Goal: Information Seeking & Learning: Learn about a topic

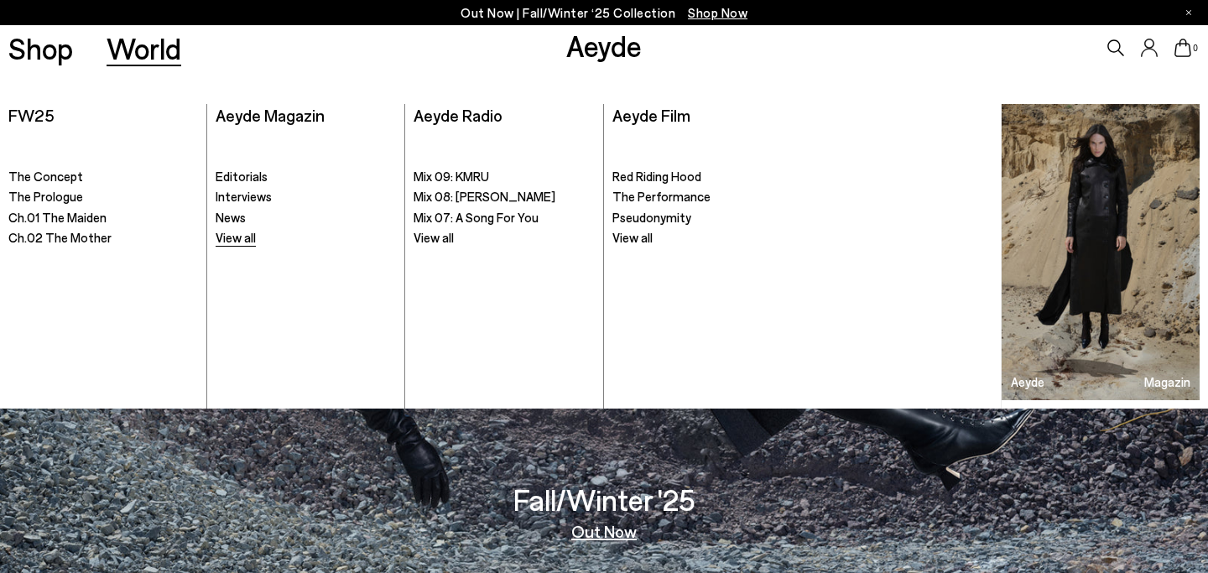
click at [225, 241] on span "View all" at bounding box center [236, 237] width 40 height 15
click at [223, 216] on span "News" at bounding box center [231, 217] width 30 height 15
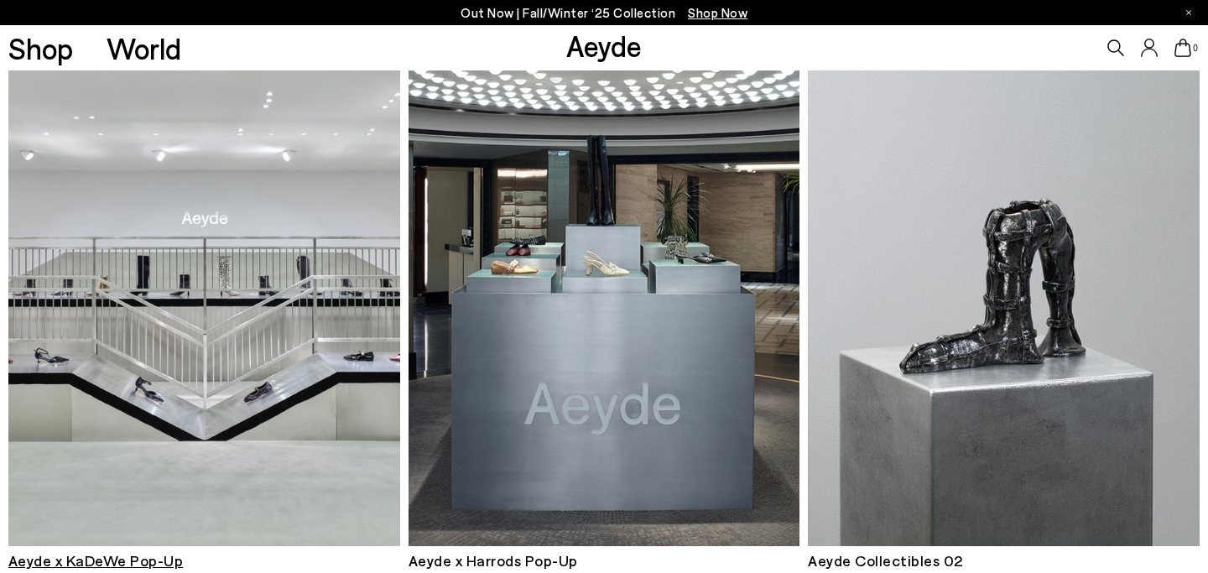
scroll to position [392, 0]
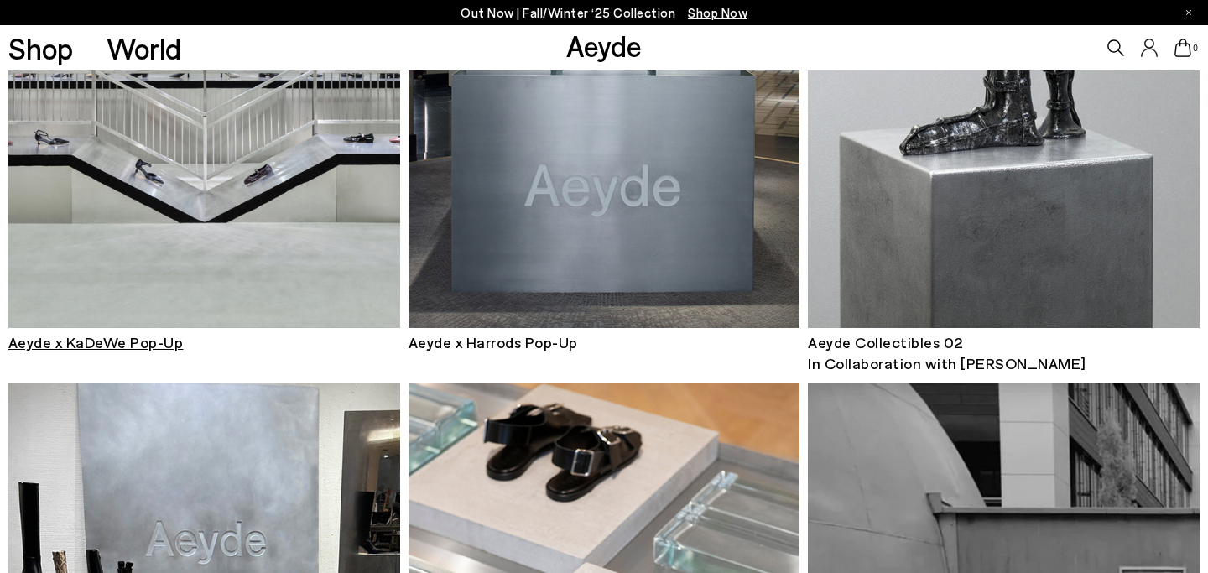
click at [226, 278] on img at bounding box center [204, 66] width 392 height 524
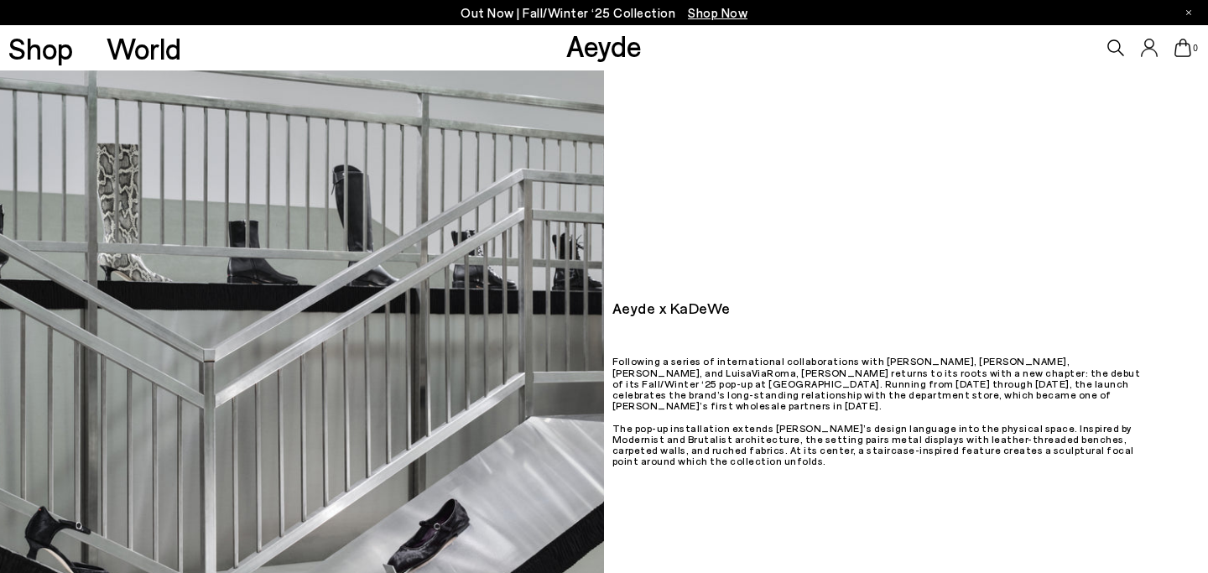
scroll to position [67, 0]
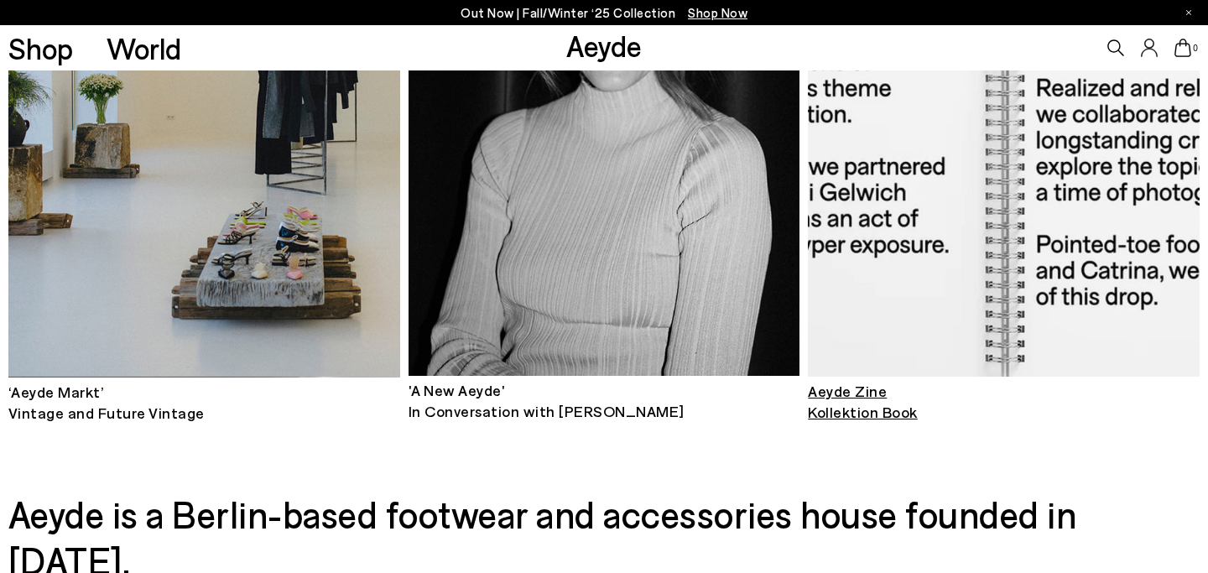
scroll to position [1500, 0]
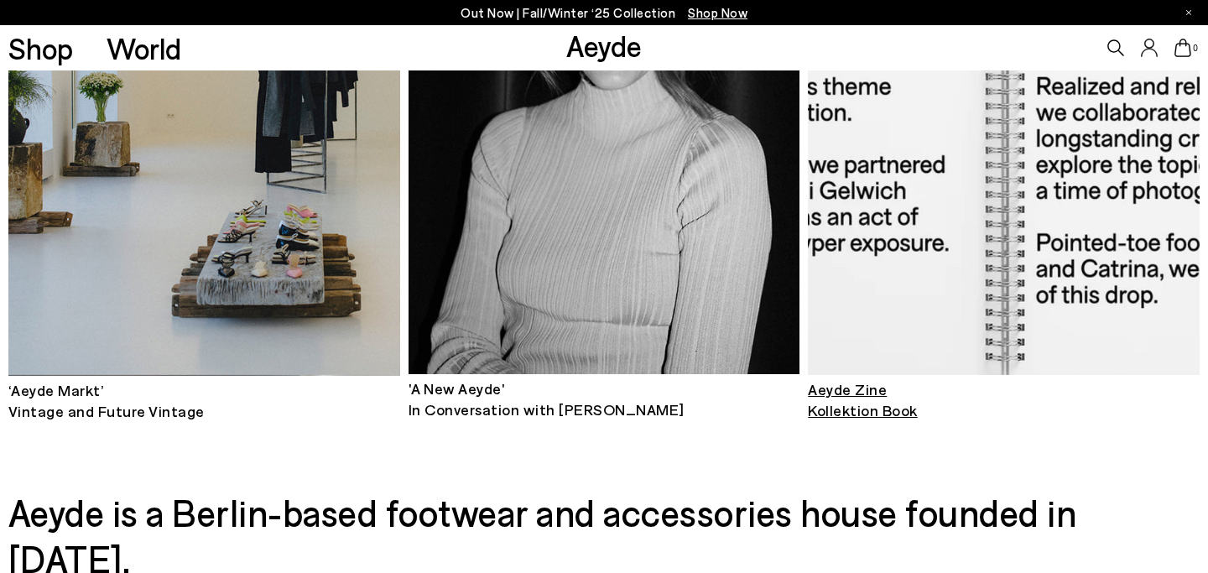
click at [864, 393] on span "Aeyde Zine Kollektion Book" at bounding box center [863, 399] width 110 height 39
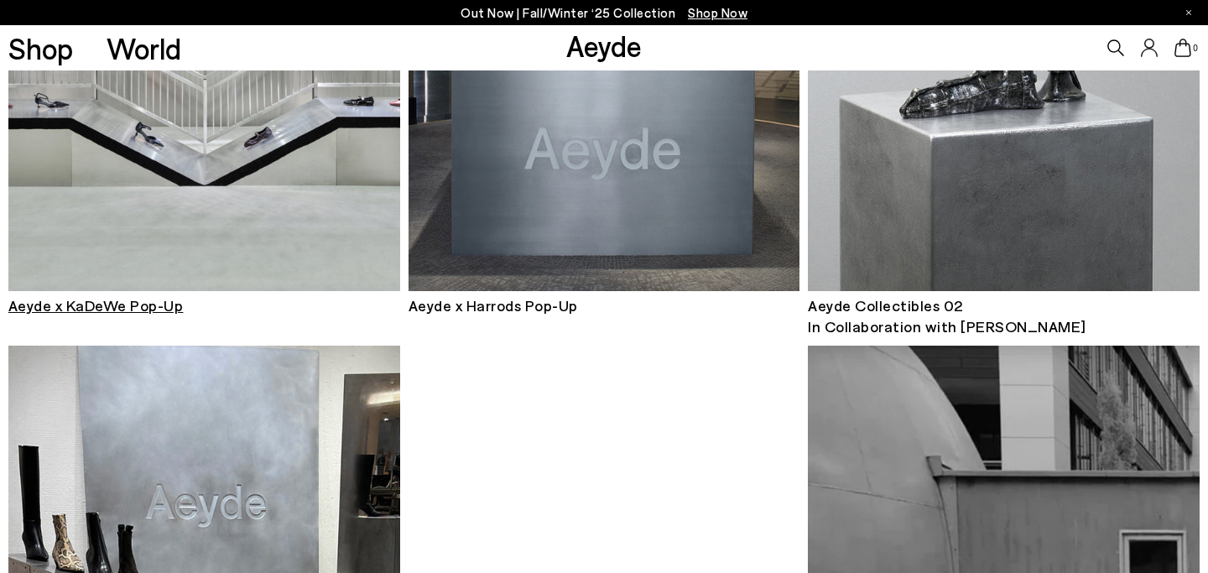
scroll to position [406, 0]
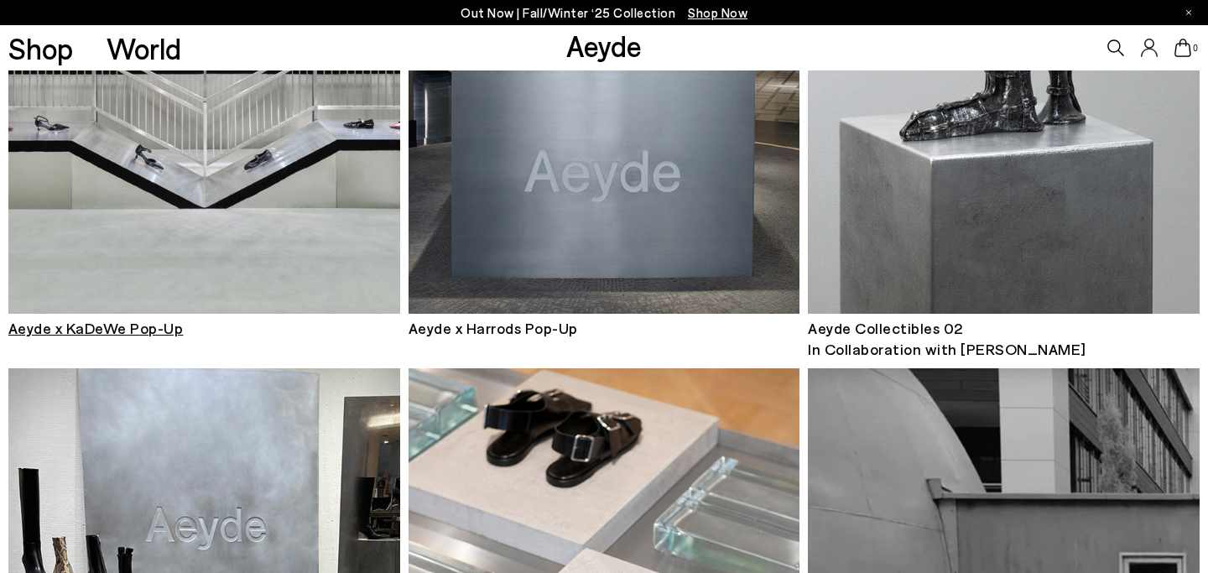
click at [179, 217] on img at bounding box center [204, 52] width 392 height 524
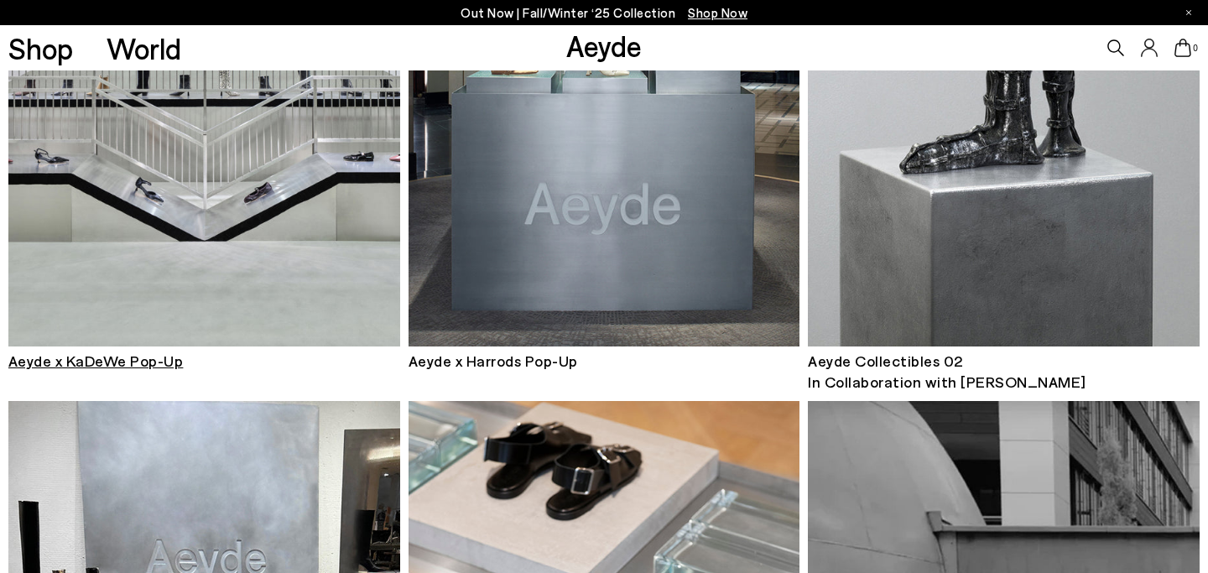
scroll to position [406, 0]
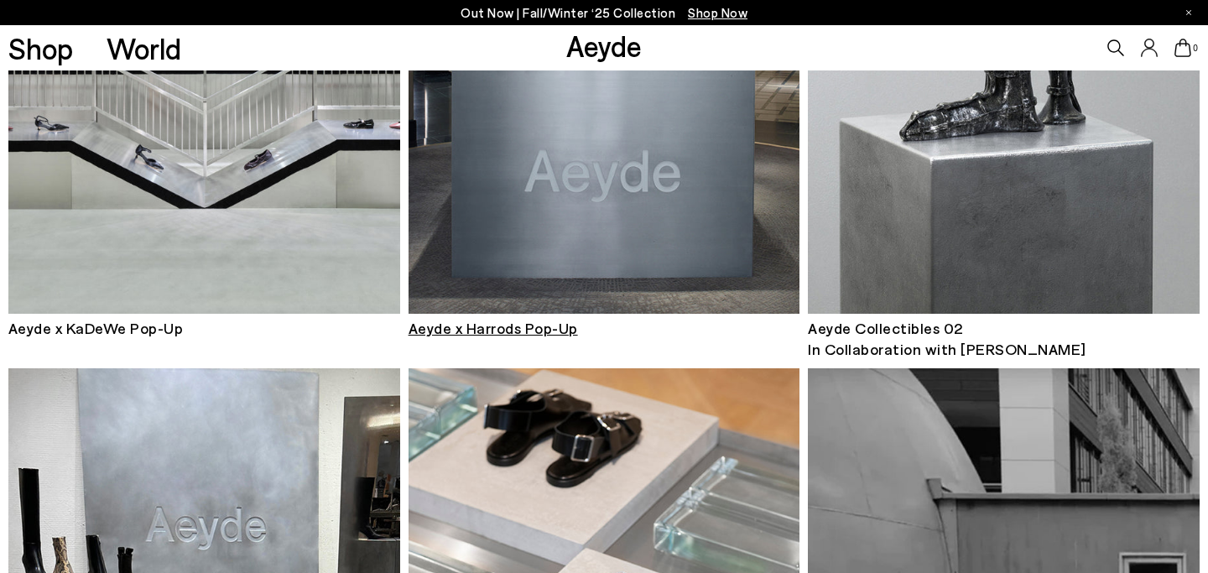
click at [588, 354] on div "Aeyde x Harrods Pop-Up" at bounding box center [604, 75] width 392 height 570
click at [572, 331] on span "Aeyde x Harrods Pop-Up" at bounding box center [492, 328] width 169 height 18
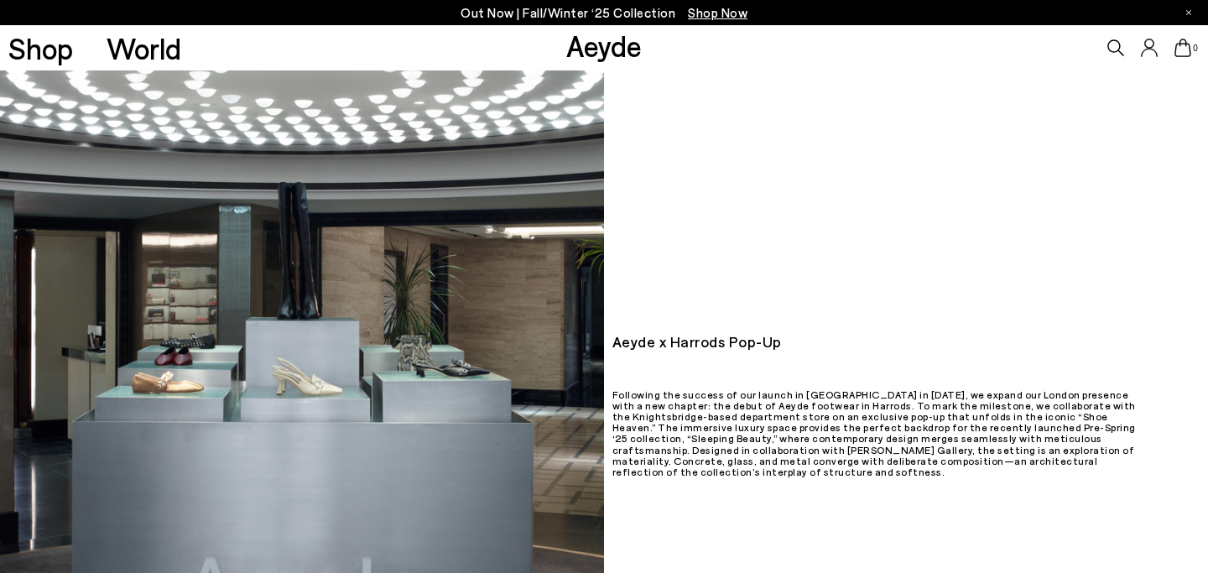
scroll to position [75, 0]
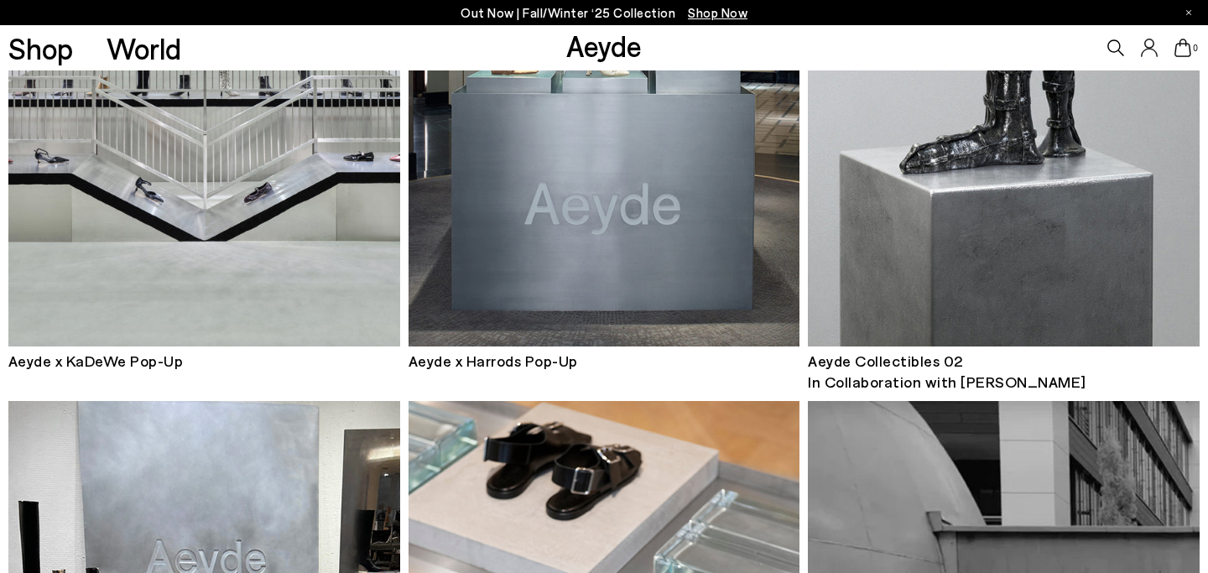
scroll to position [406, 0]
